Goal: Task Accomplishment & Management: Find specific page/section

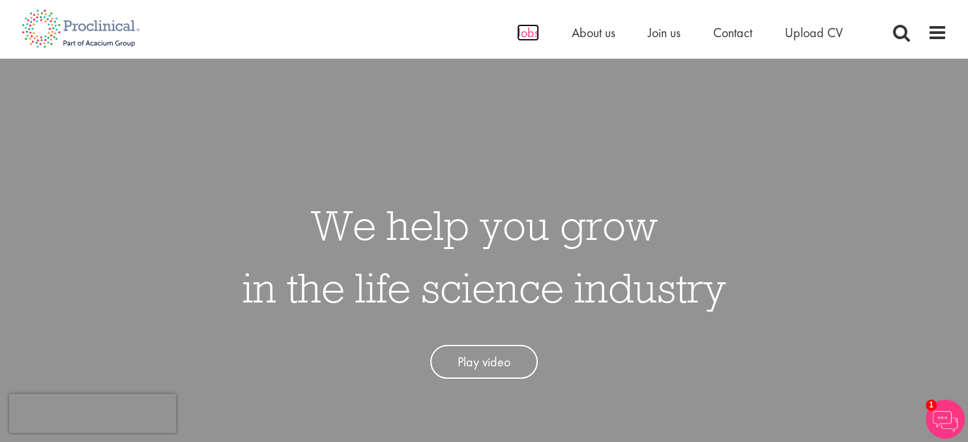
click at [519, 33] on span "Jobs" at bounding box center [528, 32] width 22 height 17
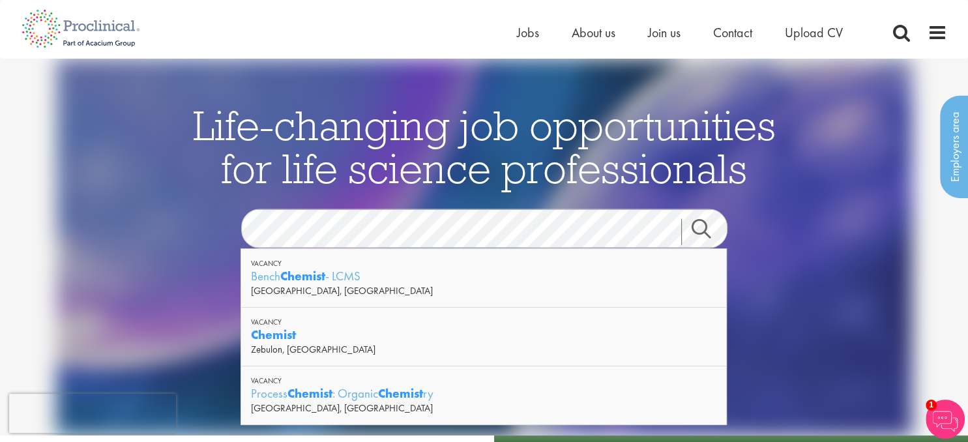
click at [233, 207] on div "Life-changing job opportunities for life science professionals Jobs Search See …" at bounding box center [484, 265] width 652 height 325
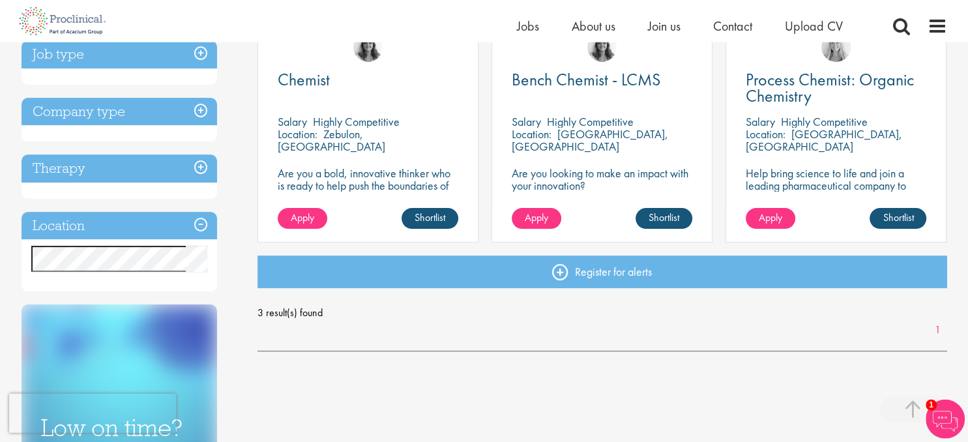
scroll to position [275, 0]
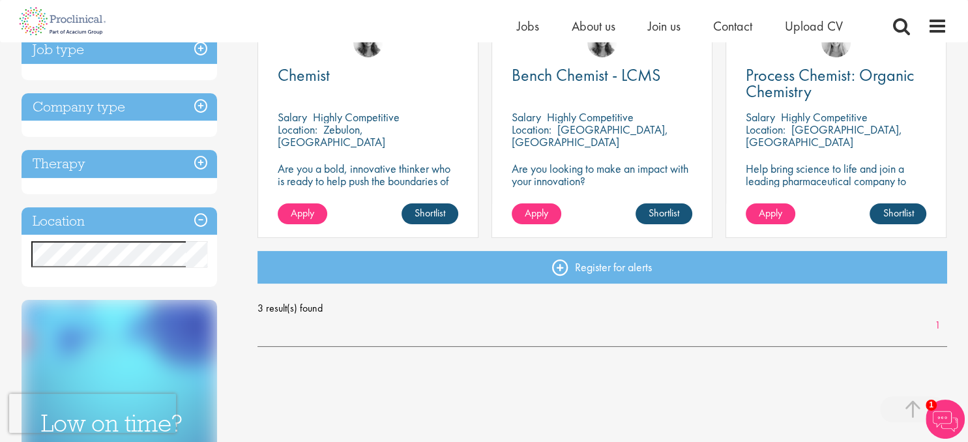
click at [175, 214] on h3 "Location" at bounding box center [120, 221] width 196 height 28
click at [205, 218] on h3 "Location" at bounding box center [120, 221] width 196 height 28
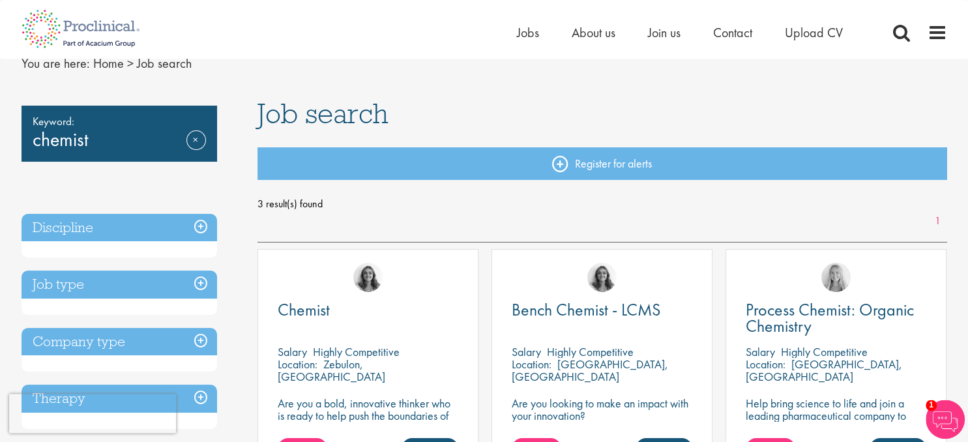
scroll to position [0, 0]
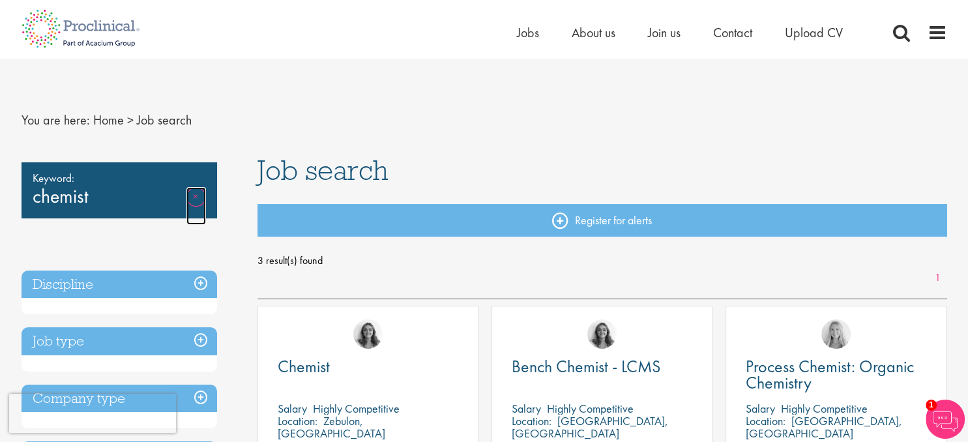
click at [192, 200] on link "Remove" at bounding box center [196, 206] width 20 height 38
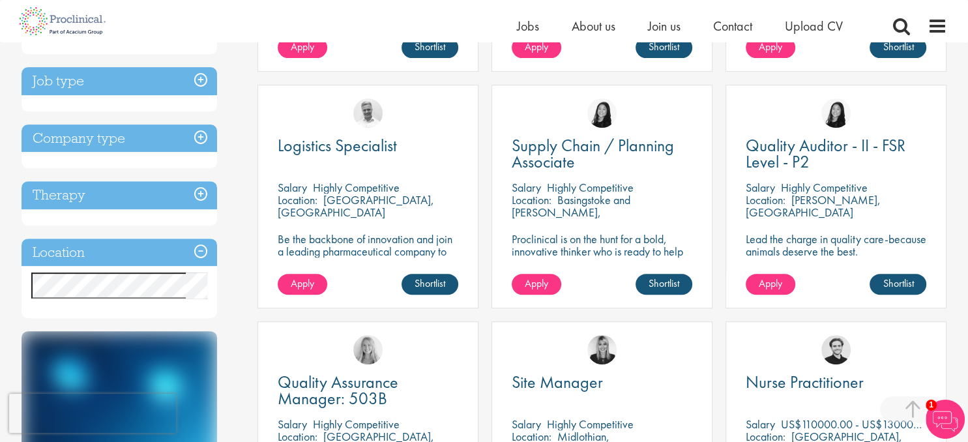
scroll to position [482, 0]
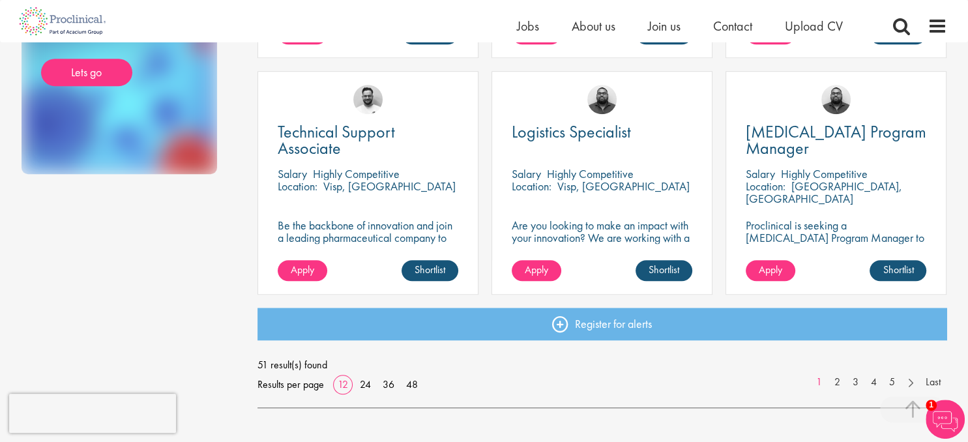
scroll to position [964, 0]
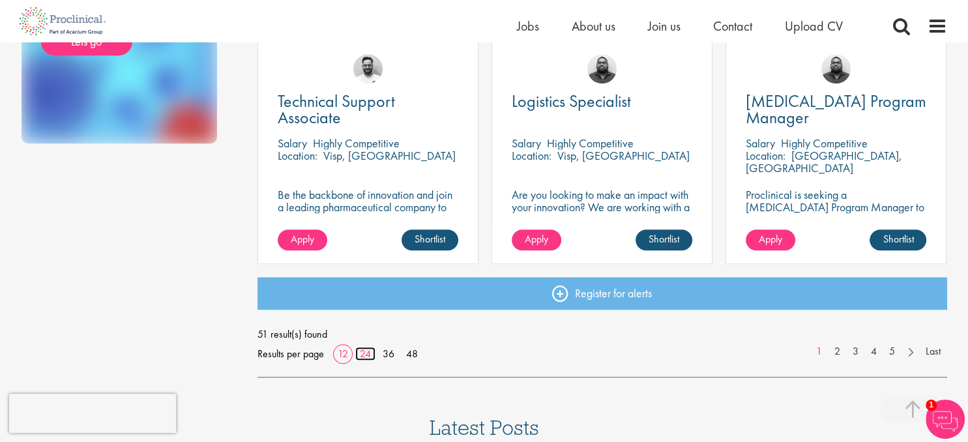
click at [364, 353] on link "24" at bounding box center [365, 354] width 20 height 14
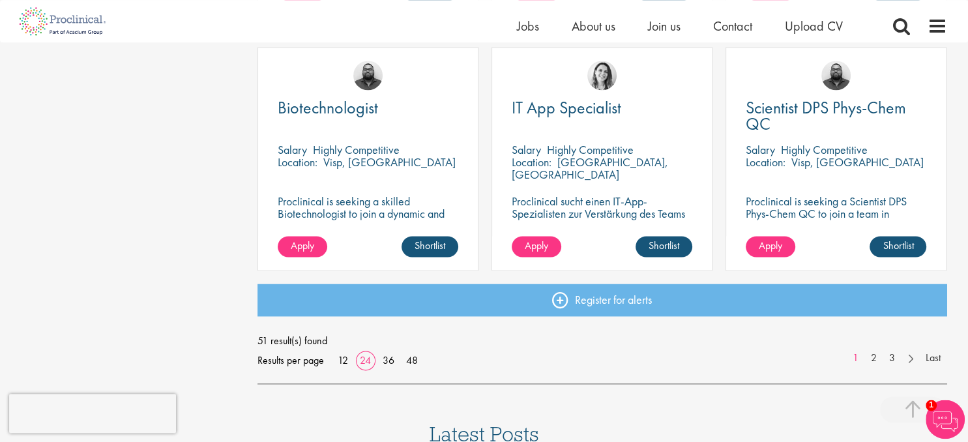
scroll to position [1927, 0]
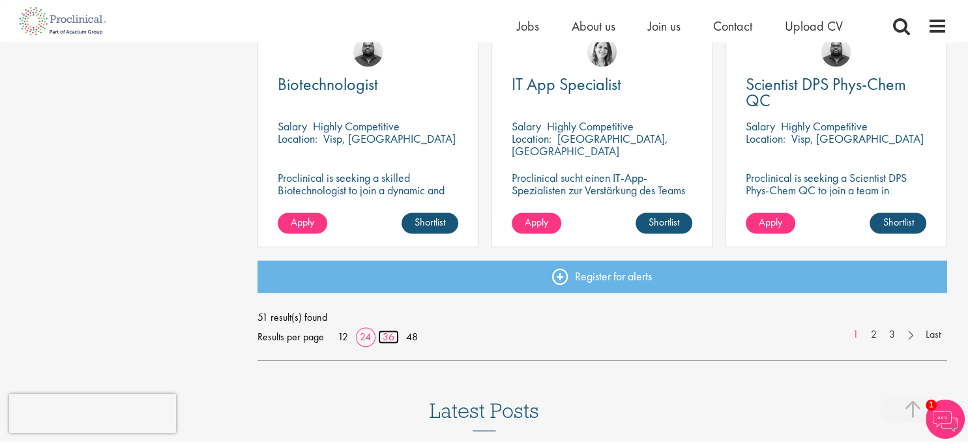
click at [389, 333] on link "36" at bounding box center [388, 337] width 21 height 14
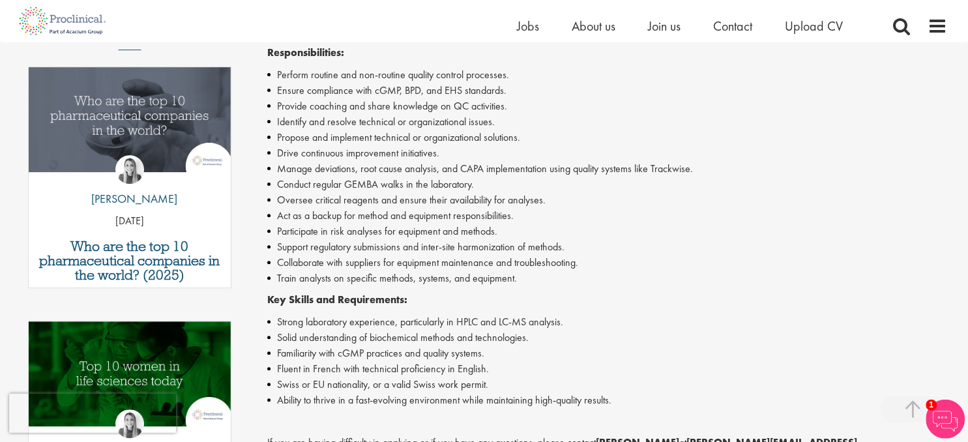
scroll to position [413, 0]
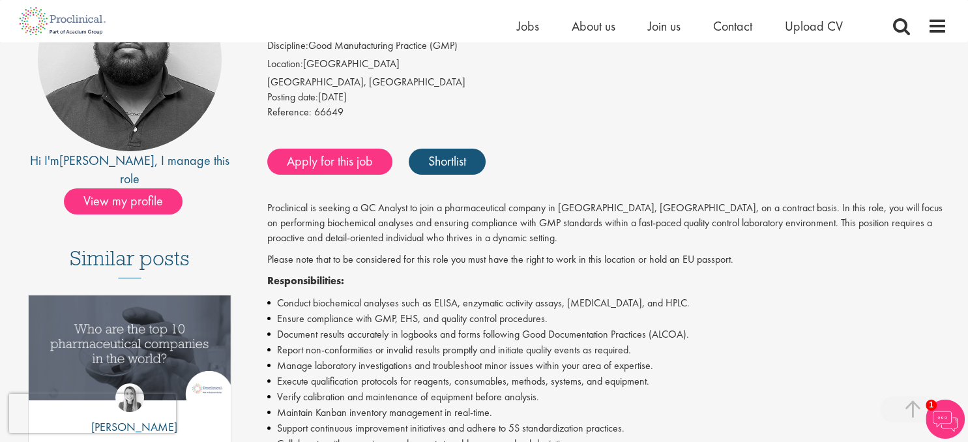
scroll to position [275, 0]
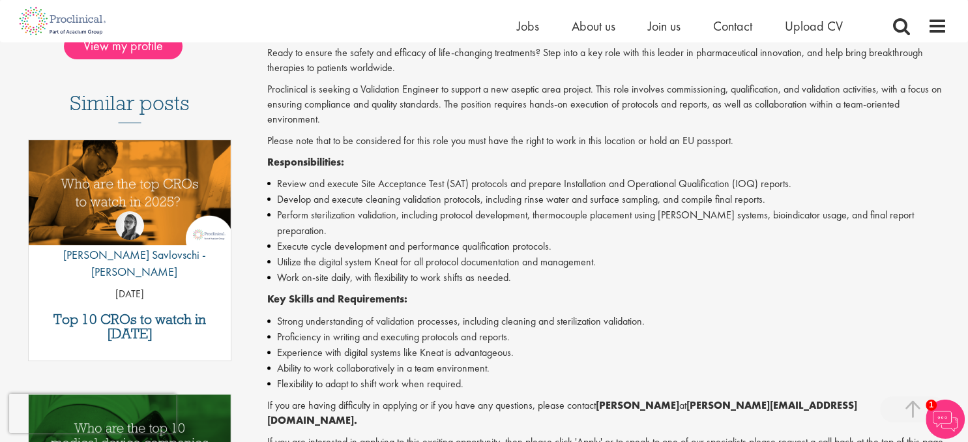
scroll to position [344, 0]
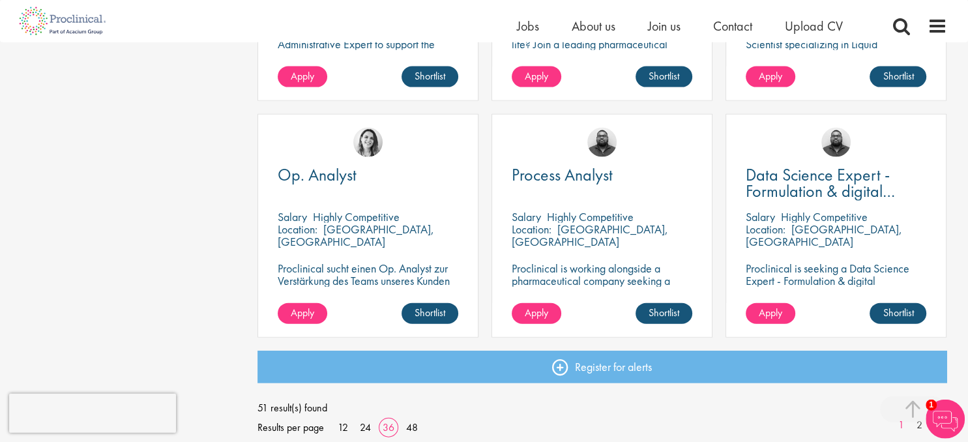
scroll to position [2823, 0]
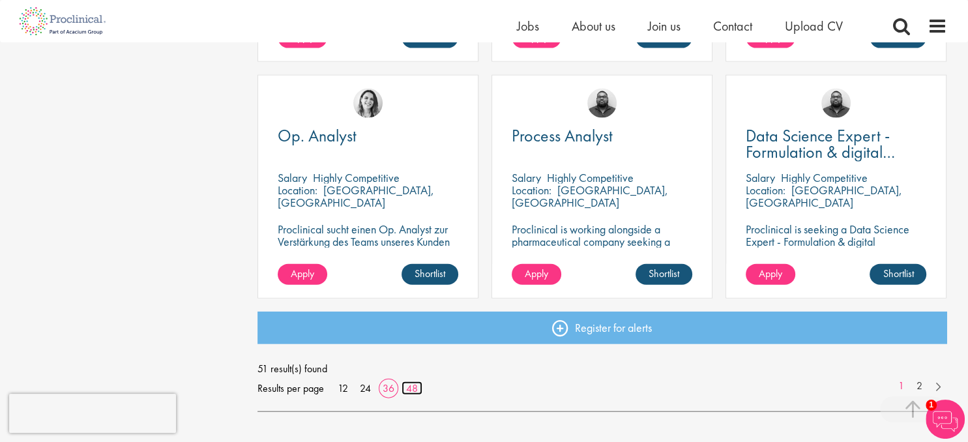
click at [419, 385] on link "48" at bounding box center [412, 388] width 21 height 14
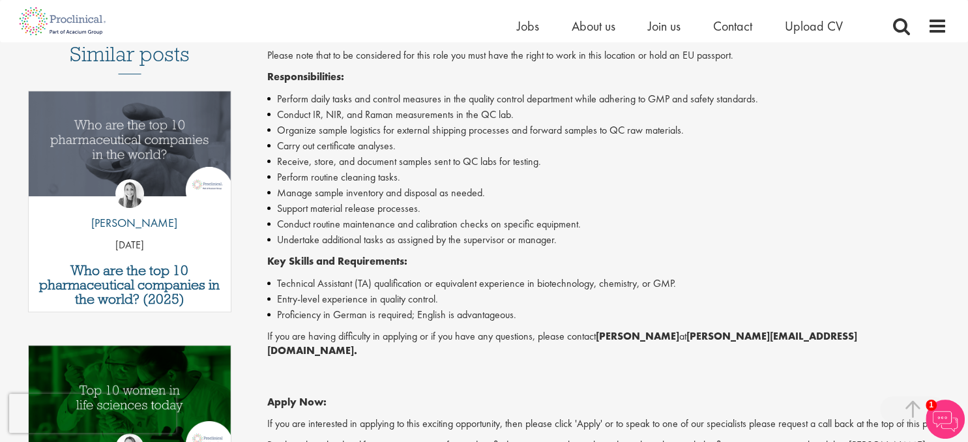
scroll to position [482, 0]
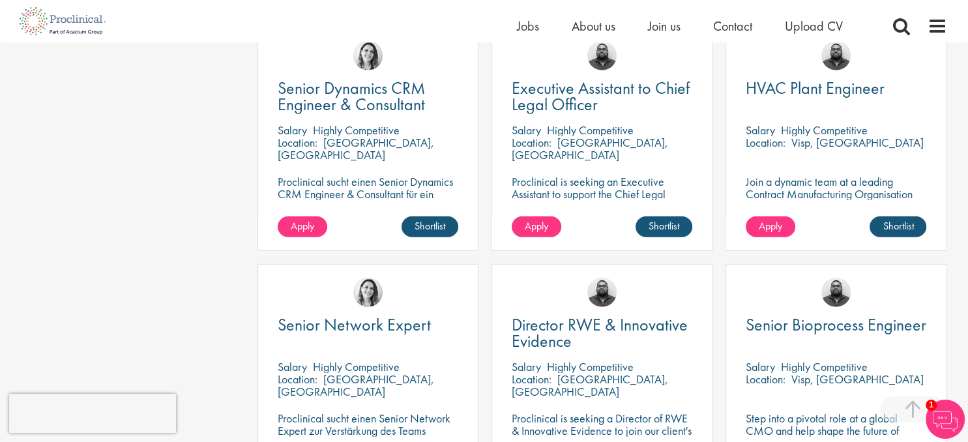
scroll to position [3787, 0]
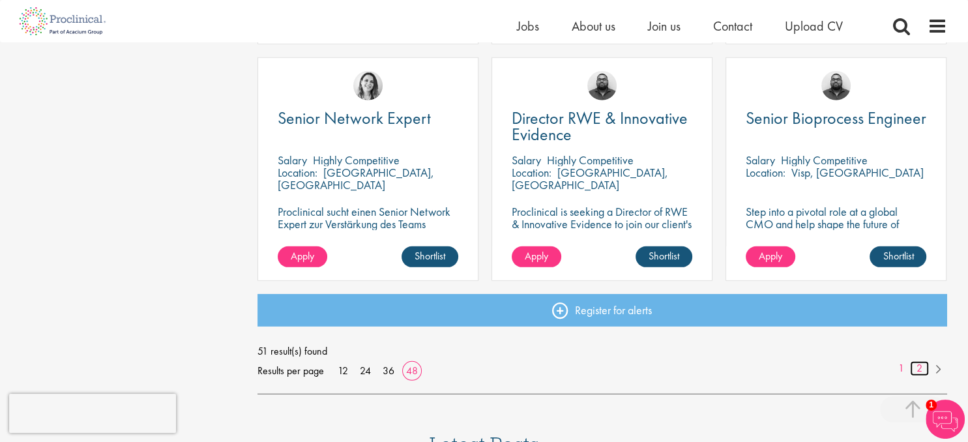
click at [917, 366] on link "2" at bounding box center [919, 368] width 19 height 15
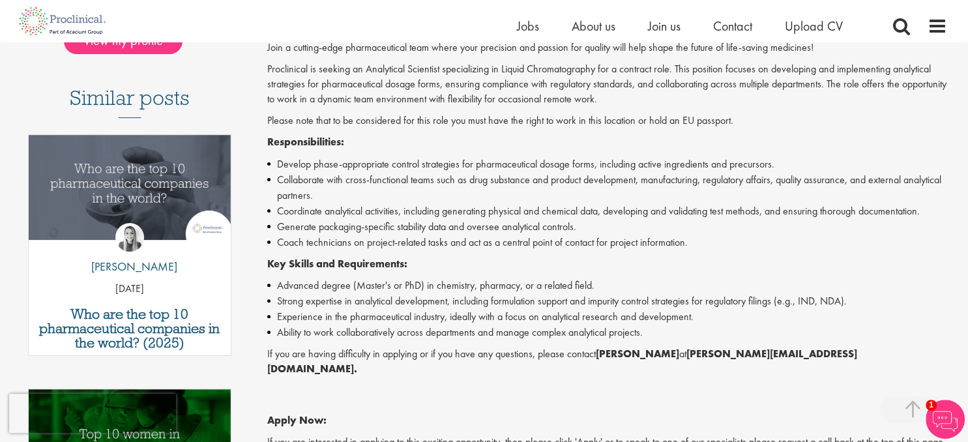
scroll to position [413, 0]
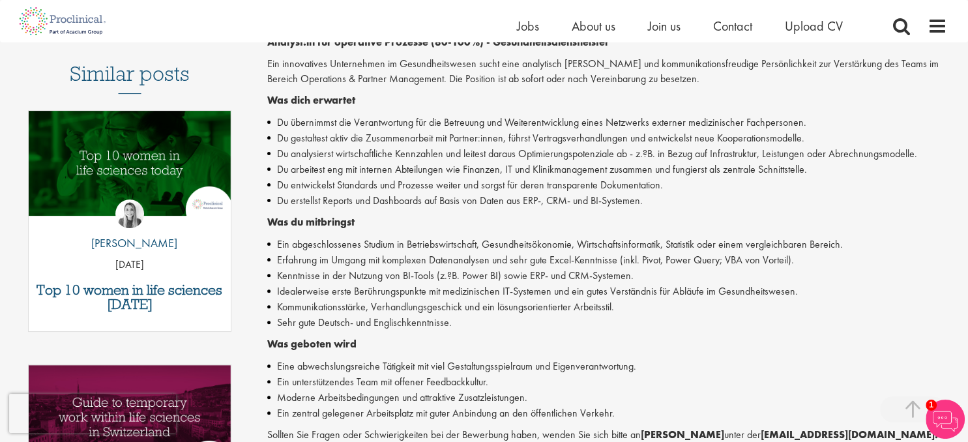
scroll to position [413, 0]
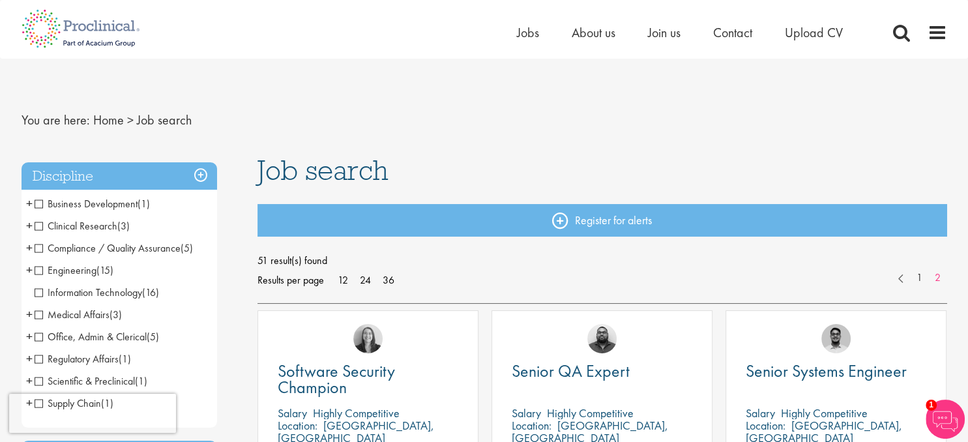
drag, startPoint x: 820, startPoint y: 141, endPoint x: 758, endPoint y: 139, distance: 62.6
